Goal: Information Seeking & Learning: Learn about a topic

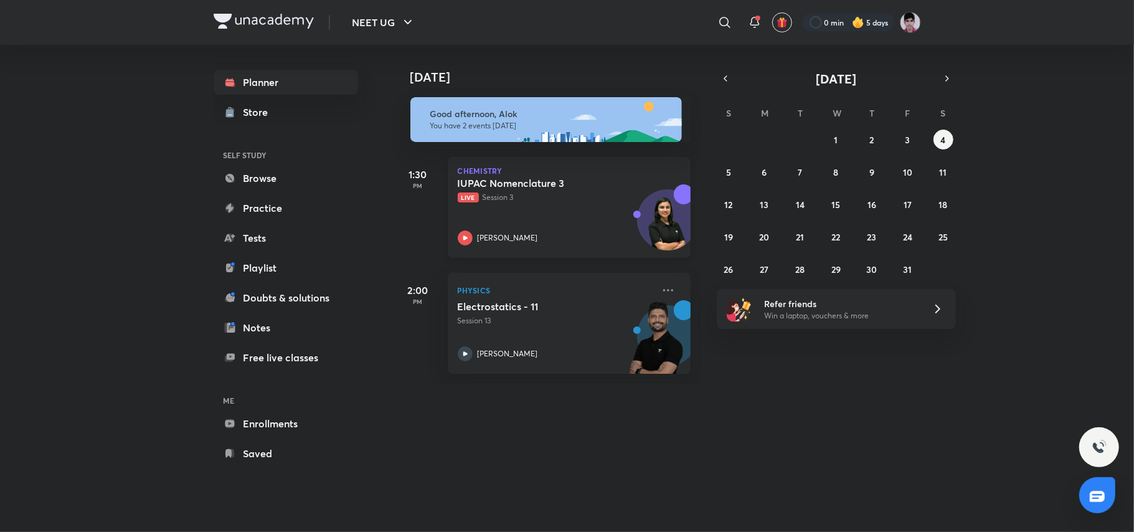
click at [564, 208] on div "IUPAC Nomenclature 3 Live Session 3 [PERSON_NAME]" at bounding box center [556, 211] width 196 height 69
click at [634, 331] on img at bounding box center [656, 343] width 69 height 86
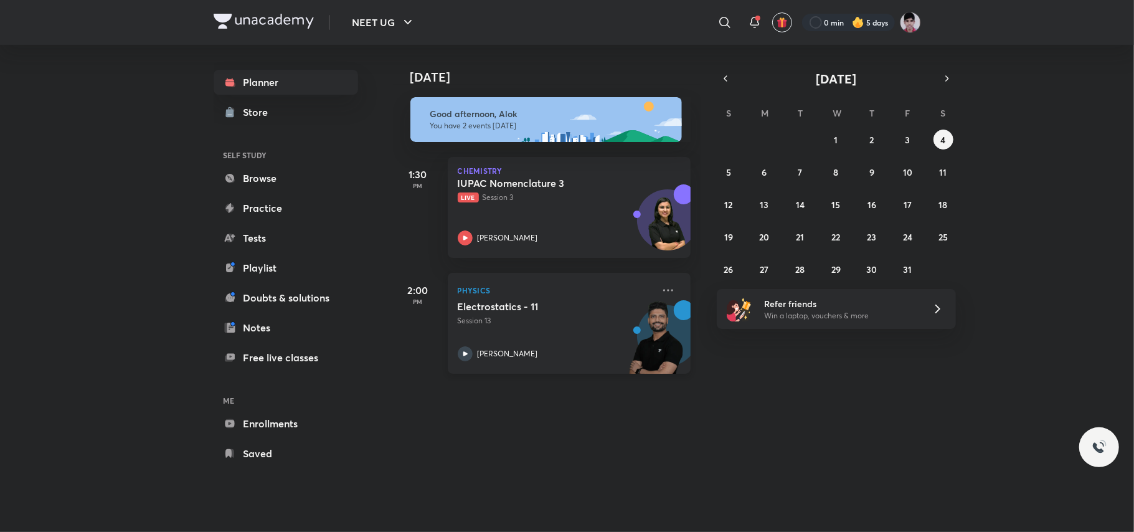
click at [634, 331] on img at bounding box center [656, 343] width 69 height 86
click at [634, 333] on img at bounding box center [656, 343] width 69 height 86
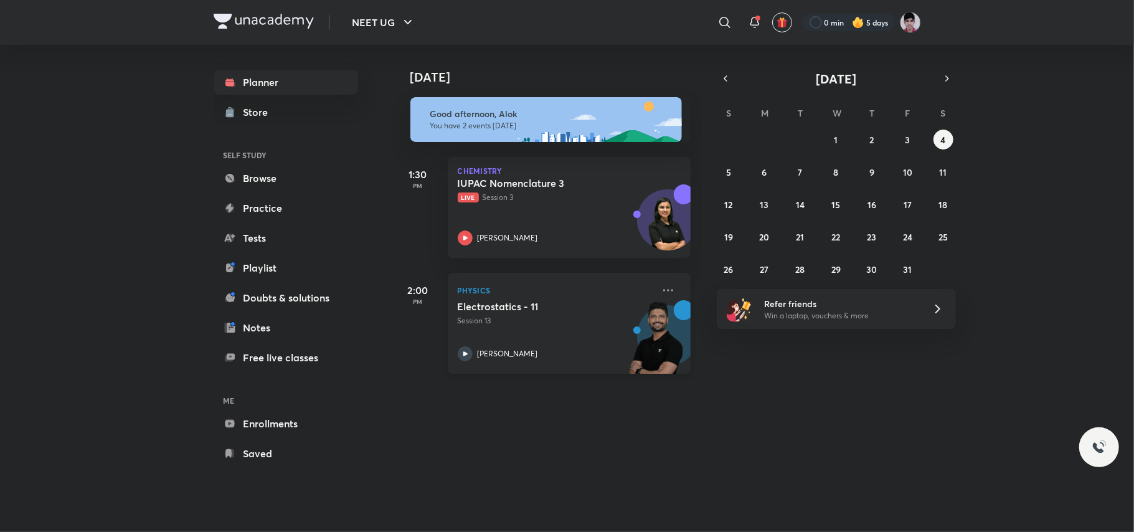
click at [634, 333] on img at bounding box center [656, 343] width 69 height 86
